Goal: Task Accomplishment & Management: Use online tool/utility

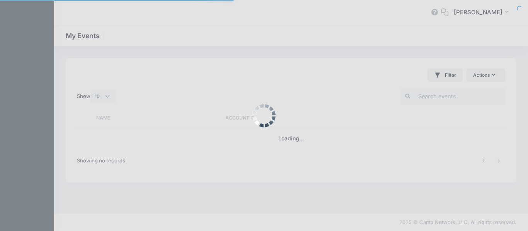
select select "10"
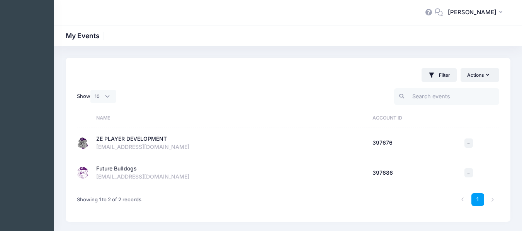
click at [134, 138] on div "ZE PLAYER DEVELOPMENT" at bounding box center [131, 139] width 71 height 8
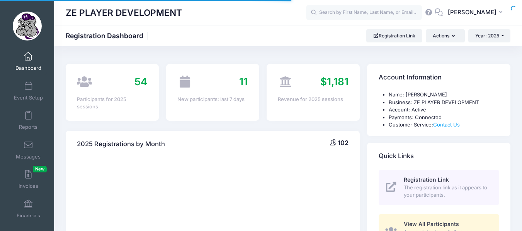
select select
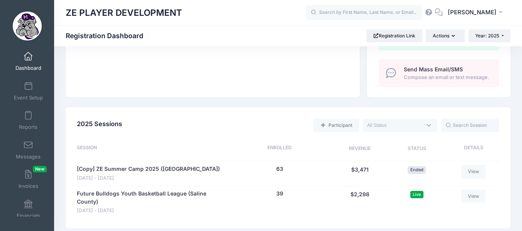
scroll to position [331, 0]
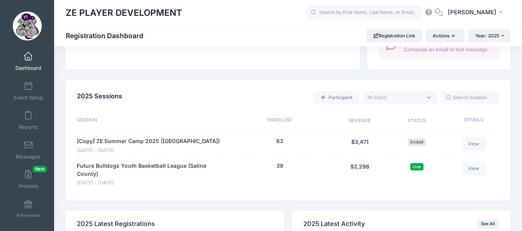
drag, startPoint x: 522, startPoint y: 22, endPoint x: 518, endPoint y: 114, distance: 92.4
click at [142, 163] on link "Future Bulldogs Youth Basketball League (Saline County)" at bounding box center [151, 170] width 148 height 16
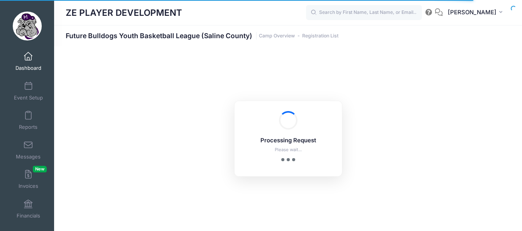
select select "10"
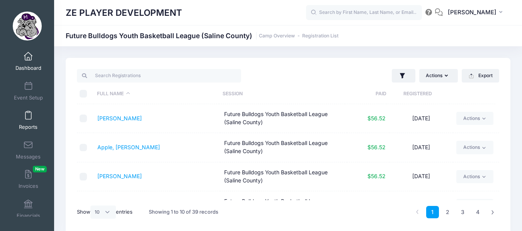
click at [28, 116] on span at bounding box center [28, 116] width 0 height 8
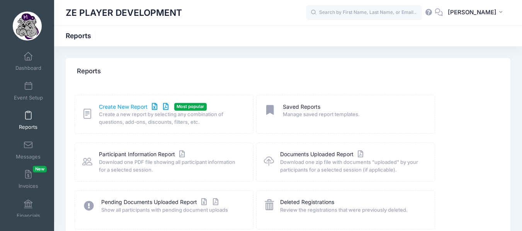
click at [131, 109] on link "Create New Report" at bounding box center [135, 107] width 72 height 8
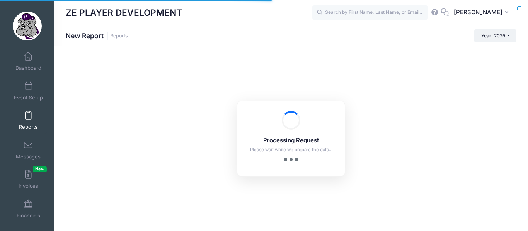
checkbox input "true"
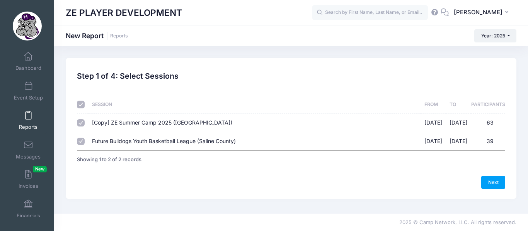
click at [81, 139] on input "Future Bulldogs Youth Basketball League (Saline County) [DATE] - [DATE] 39" at bounding box center [81, 142] width 8 height 8
click at [80, 142] on input "Future Bulldogs Youth Basketball League (Saline County) [DATE] - [DATE] 39" at bounding box center [81, 142] width 8 height 8
checkbox input "true"
click at [82, 107] on input "checkbox" at bounding box center [81, 105] width 8 height 8
checkbox input "false"
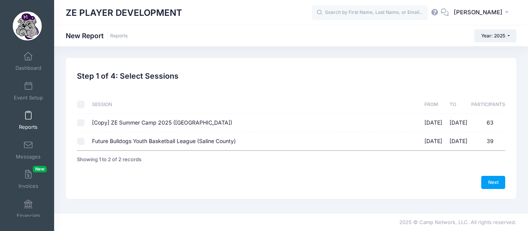
checkbox input "false"
click at [82, 139] on input "Future Bulldogs Youth Basketball League (Saline County) [DATE] - [DATE] 39" at bounding box center [81, 142] width 8 height 8
checkbox input "true"
click at [488, 185] on link "Next" at bounding box center [493, 182] width 24 height 13
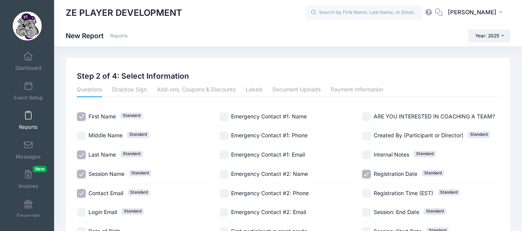
click at [81, 175] on input "Session Name Standard" at bounding box center [81, 174] width 9 height 9
checkbox input "false"
click at [82, 192] on input "Contact Email Standard" at bounding box center [81, 193] width 9 height 9
checkbox input "false"
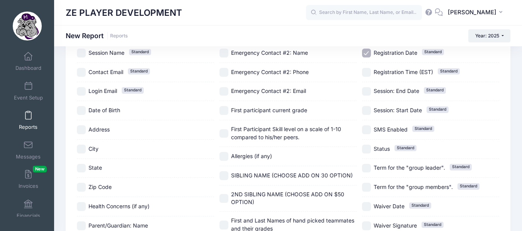
scroll to position [131, 0]
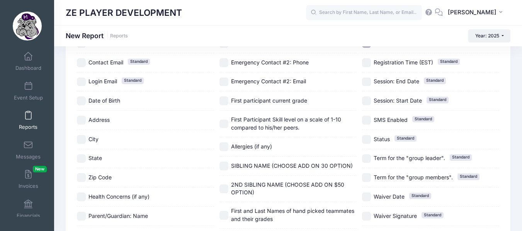
click at [222, 98] on input "First participant current grade" at bounding box center [223, 101] width 9 height 9
checkbox input "true"
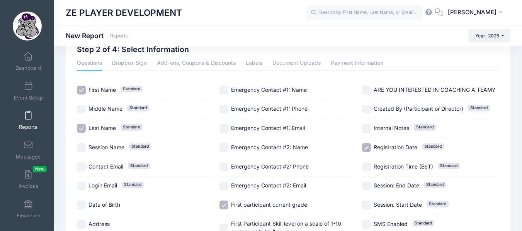
scroll to position [26, 0]
click at [367, 89] on input "ARE YOU INTERESTED IN COACHING A TEAM?" at bounding box center [366, 91] width 9 height 9
checkbox input "true"
click at [367, 149] on input "Registration Date Standard" at bounding box center [366, 148] width 9 height 9
checkbox input "false"
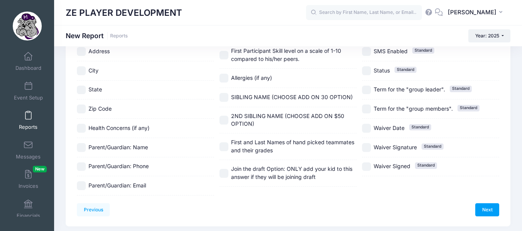
scroll to position [224, 0]
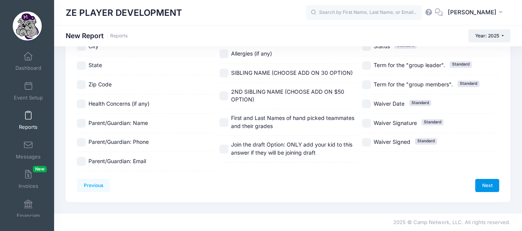
click at [486, 180] on link "Next" at bounding box center [487, 185] width 24 height 13
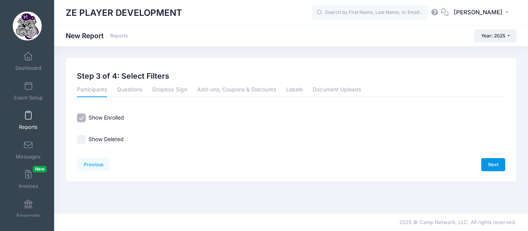
click at [494, 165] on link "Next" at bounding box center [493, 164] width 24 height 13
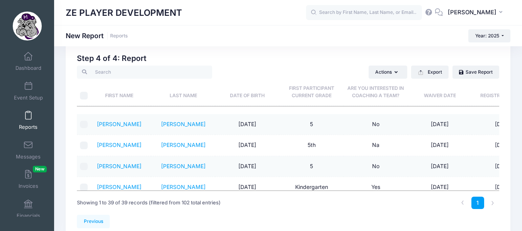
scroll to position [18, 0]
drag, startPoint x: 511, startPoint y: 101, endPoint x: 509, endPoint y: 118, distance: 17.1
click at [509, 118] on div "Previous Next Step 4 of 4: Create Report 1 Select Sessions 2 Select Information…" at bounding box center [288, 139] width 452 height 199
click at [411, 126] on td "[DATE]" at bounding box center [439, 124] width 64 height 21
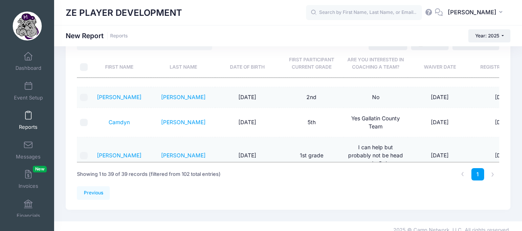
scroll to position [54, 0]
